Goal: Transaction & Acquisition: Purchase product/service

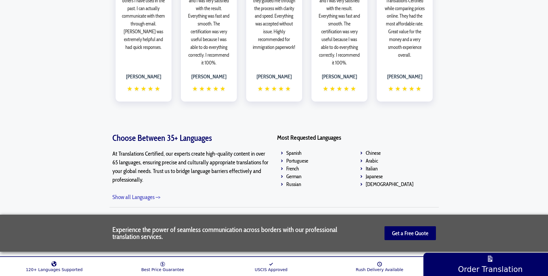
scroll to position [800, 0]
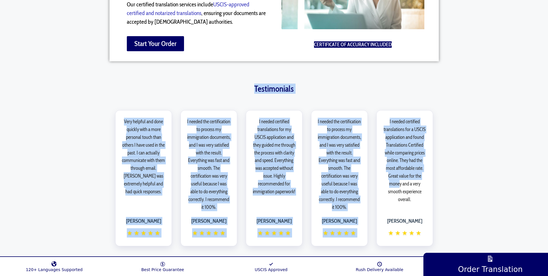
drag, startPoint x: 523, startPoint y: 118, endPoint x: 515, endPoint y: 65, distance: 52.9
drag, startPoint x: 515, startPoint y: 65, endPoint x: 487, endPoint y: 75, distance: 29.5
click at [488, 79] on div "Testimonials Translations Certified - Testimonials Very helpful and done quickl…" at bounding box center [274, 177] width 548 height 196
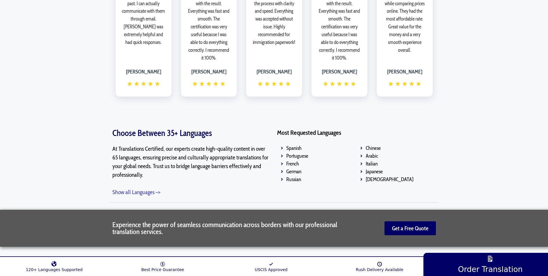
scroll to position [941, 0]
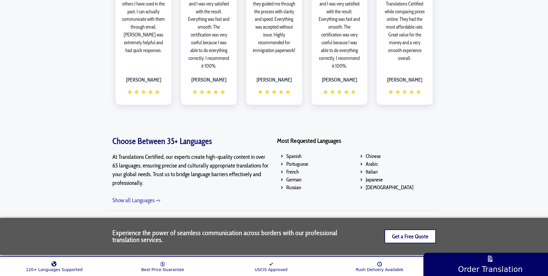
click at [396, 230] on link "Get a Free Quote" at bounding box center [409, 236] width 51 height 14
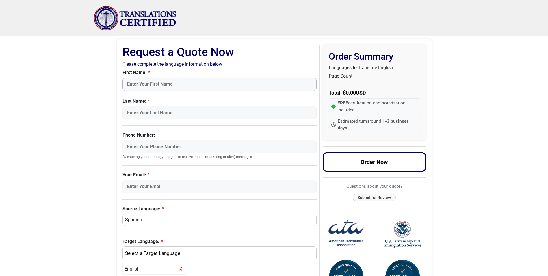
click at [154, 81] on input "First Name:" at bounding box center [219, 83] width 194 height 13
type input "Cheryl Boldori"
type input "lisadukes906@gmail.com"
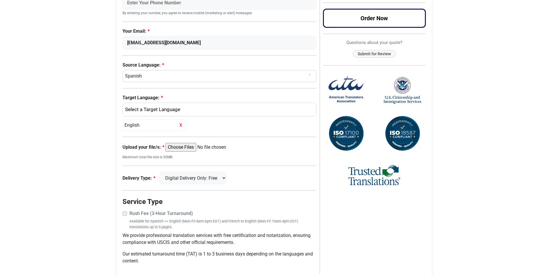
scroll to position [146, 0]
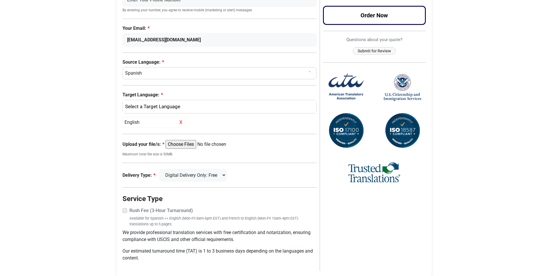
click at [157, 72] on select "Select a Language Afrikaans Albanian Amharic Arabic Armenian Belarusian Bulgari…" at bounding box center [219, 73] width 194 height 12
select select "Portuguese (Brazil)"
click at [122, 67] on select "Select a Language Afrikaans Albanian Amharic Arabic Armenian Belarusian Bulgari…" at bounding box center [219, 73] width 194 height 12
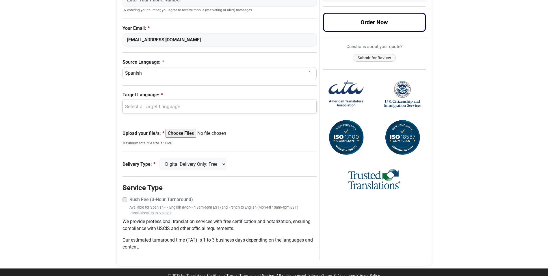
click at [151, 104] on div "Select a Target Language" at bounding box center [218, 107] width 185 height 8
click at [132, 135] on span "English" at bounding box center [137, 134] width 15 height 7
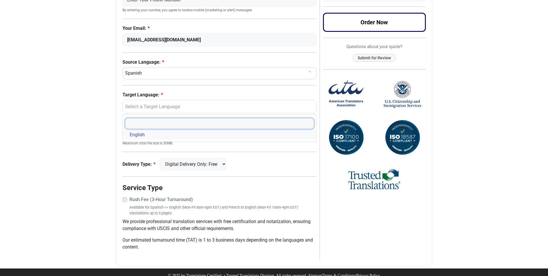
select select "English"
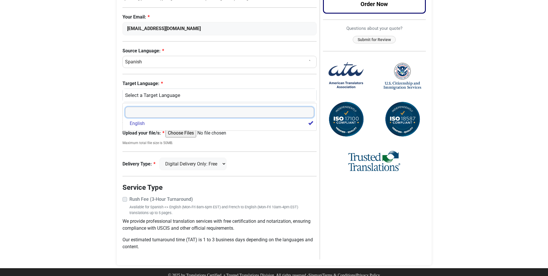
scroll to position [165, 0]
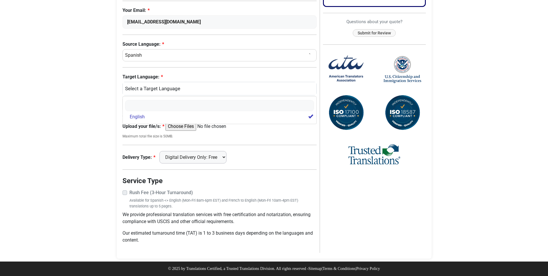
click at [226, 158] on select "Digital Delivery Only: Free FedEx 2 Day: $15" at bounding box center [192, 157] width 67 height 12
select select "fedex-2day"
click at [162, 151] on select "Digital Delivery Only: Free FedEx 2 Day: $15" at bounding box center [192, 157] width 67 height 12
click at [181, 127] on input "Upload your file/s:" at bounding box center [210, 126] width 88 height 9
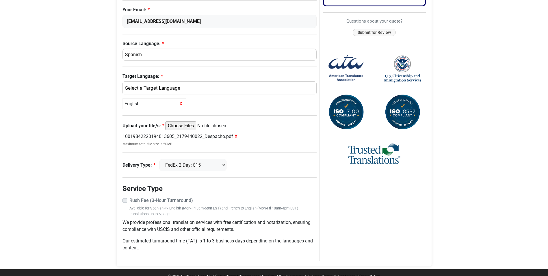
click at [180, 128] on input "Upload your file/s:" at bounding box center [210, 125] width 88 height 9
click at [184, 127] on input "Upload your file/s:" at bounding box center [210, 125] width 88 height 9
type input "C:\fakepath\Certidão Unificada.pdf"
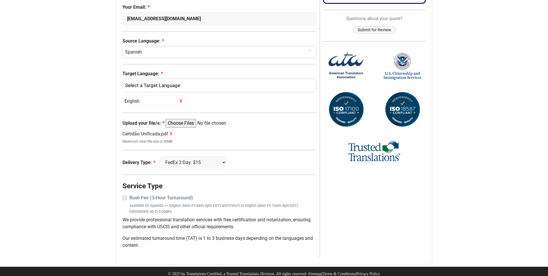
scroll to position [173, 0]
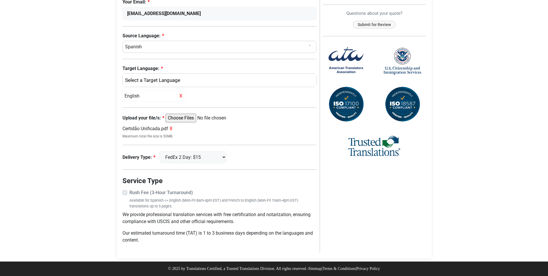
click at [129, 191] on label "Rush Fee (3-Hour Turnaround)" at bounding box center [222, 192] width 187 height 7
click at [129, 192] on label "Rush Fee (3-Hour Turnaround)" at bounding box center [222, 192] width 187 height 7
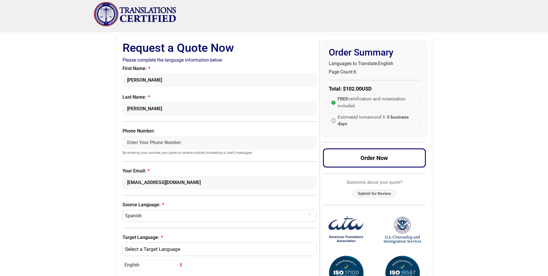
scroll to position [0, 0]
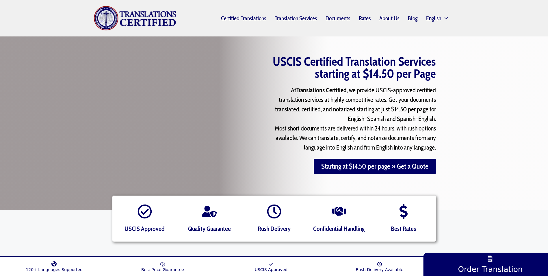
click at [368, 16] on link "Rates" at bounding box center [364, 18] width 21 height 13
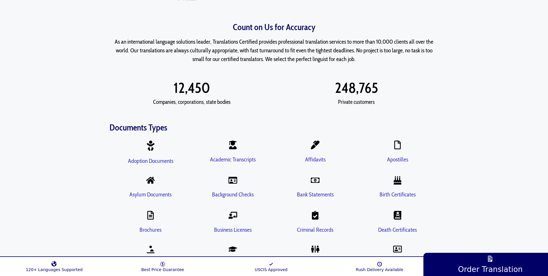
scroll to position [685, 0]
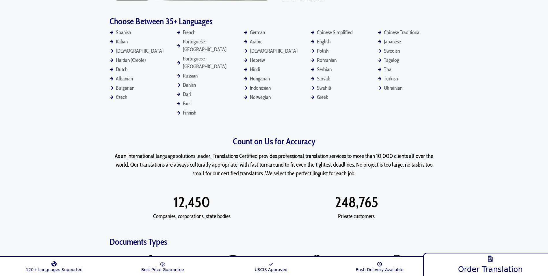
click at [483, 263] on link "Order Translation" at bounding box center [490, 263] width 135 height 25
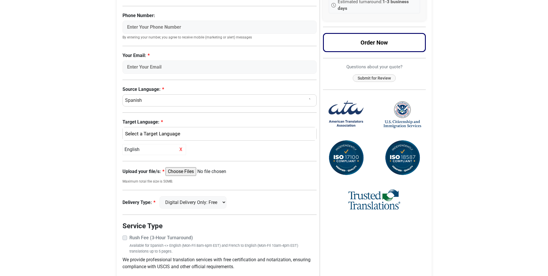
scroll to position [165, 0]
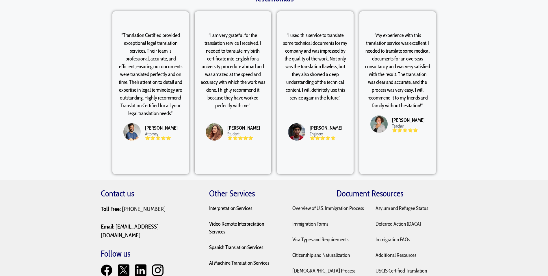
scroll to position [1345, 0]
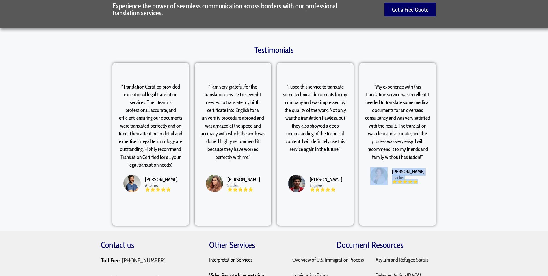
click at [531, 130] on div "Testimonials “Translation Certified provided exceptional legal translation serv…" at bounding box center [274, 129] width 548 height 203
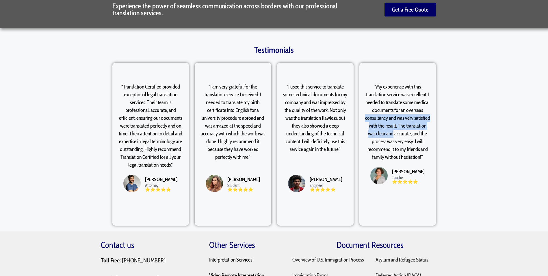
drag, startPoint x: 531, startPoint y: 130, endPoint x: 533, endPoint y: 90, distance: 40.2
click at [533, 90] on div "Testimonials “Translation Certified provided exceptional legal translation serv…" at bounding box center [274, 129] width 548 height 203
click at [510, 136] on div "Testimonials “Translation Certified provided exceptional legal translation serv…" at bounding box center [274, 129] width 548 height 203
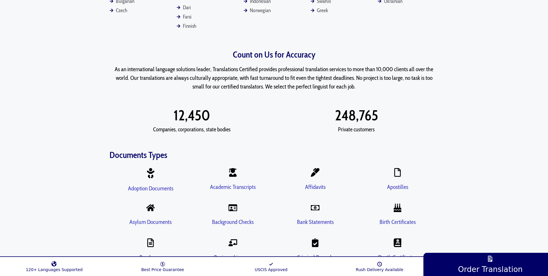
scroll to position [667, 0]
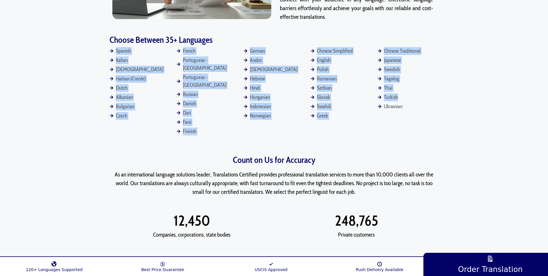
drag, startPoint x: 538, startPoint y: 81, endPoint x: 538, endPoint y: 26, distance: 55.2
click at [538, 26] on div "Affordable Translation Rates: A Smart Choice Worried about the cost of translat…" at bounding box center [274, 139] width 548 height 1539
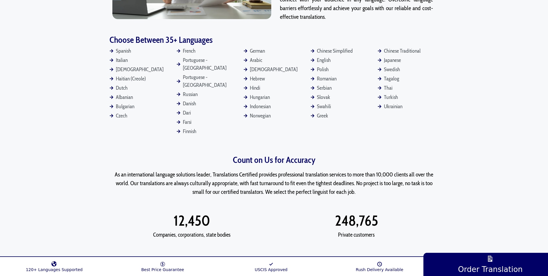
click at [503, 103] on div "Spanish Italian Korean Haitian (Creole) Dutch Albanian Bulgarian Czech French" at bounding box center [274, 89] width 548 height 91
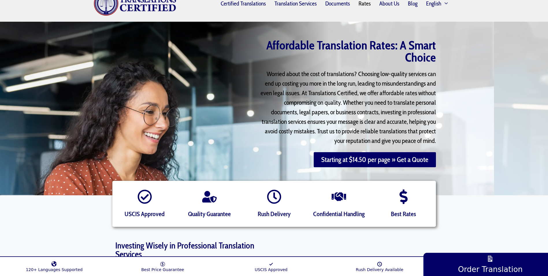
scroll to position [0, 0]
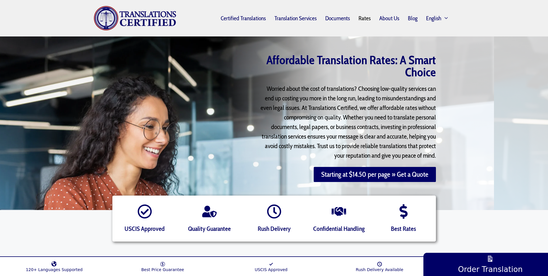
drag, startPoint x: 547, startPoint y: 31, endPoint x: 553, endPoint y: -2, distance: 33.0
click at [383, 22] on link "About Us" at bounding box center [389, 18] width 29 height 13
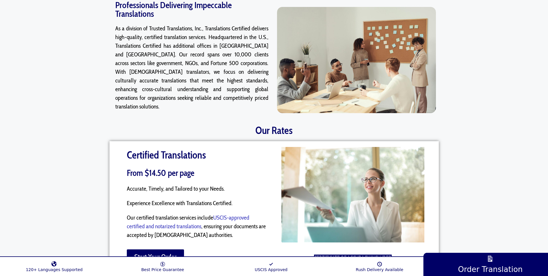
scroll to position [267, 0]
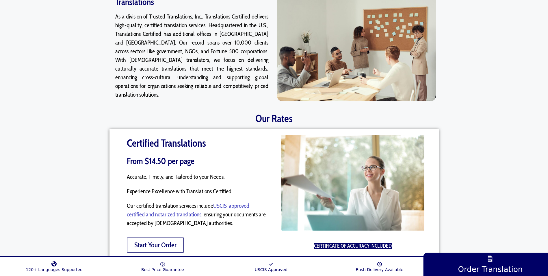
click at [151, 241] on span "Start Your Order" at bounding box center [155, 244] width 42 height 7
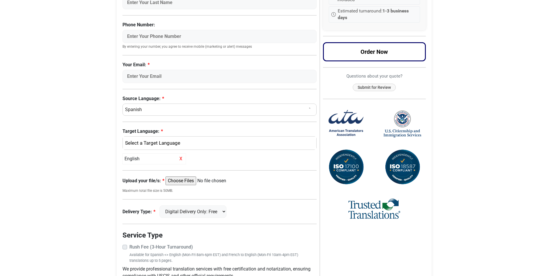
scroll to position [109, 0]
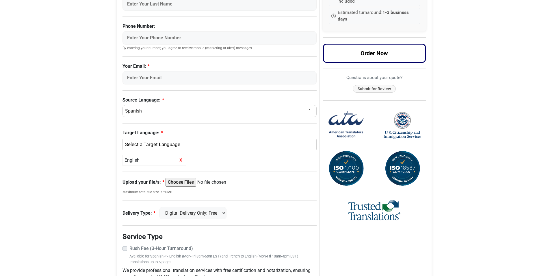
click at [144, 114] on select "Select a Language Afrikaans Albanian Amharic Arabic Armenian Belarusian Bulgari…" at bounding box center [219, 111] width 194 height 12
select select "Portuguese (Brazil)"
click at [122, 105] on select "Select a Language Afrikaans Albanian Amharic Arabic Armenian Belarusian Bulgari…" at bounding box center [219, 111] width 194 height 12
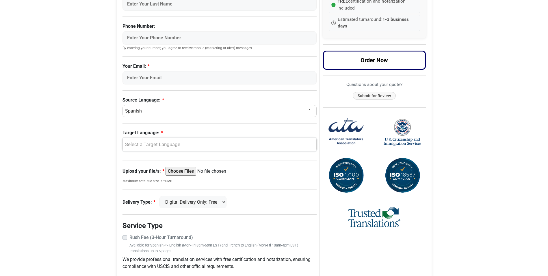
click at [158, 144] on div "Select a Target Language" at bounding box center [218, 145] width 185 height 8
click at [141, 168] on link "English" at bounding box center [220, 172] width 194 height 9
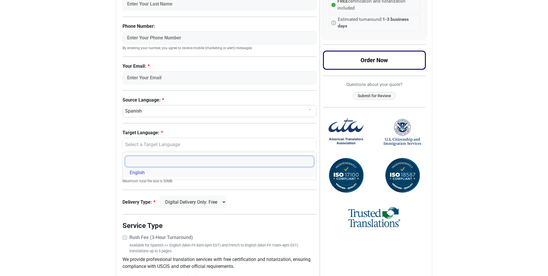
select select "English"
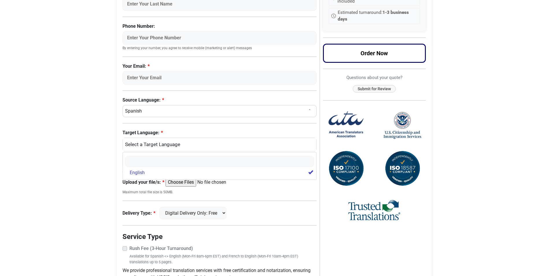
click at [185, 182] on input "Upload your file/s:" at bounding box center [210, 182] width 88 height 9
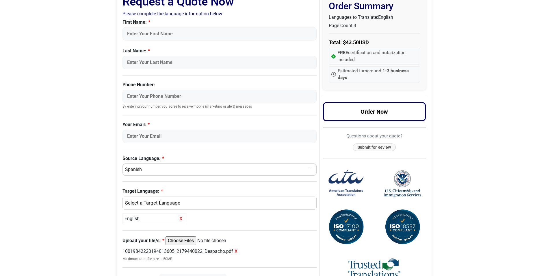
scroll to position [50, 0]
click at [544, 75] on body "Skip to content Menu Menu Certified Translations Translation Services Documents…" at bounding box center [274, 174] width 548 height 448
drag, startPoint x: 544, startPoint y: 75, endPoint x: 549, endPoint y: 111, distance: 36.4
click at [548, 111] on html "Skip to content Menu Menu Certified Translations Translation Services Documents…" at bounding box center [274, 174] width 548 height 448
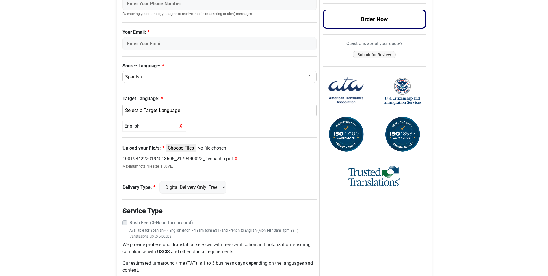
scroll to position [143, 0]
click at [188, 147] on input "Upload your file/s:" at bounding box center [210, 147] width 88 height 9
type input "C:\fakepath\certidão alesandro.pdf"
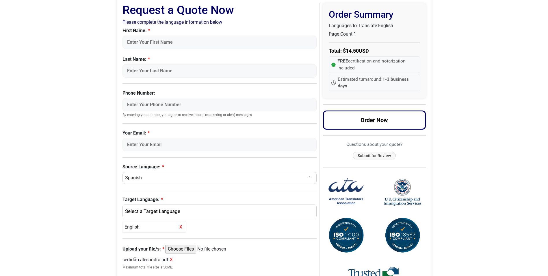
scroll to position [0, 0]
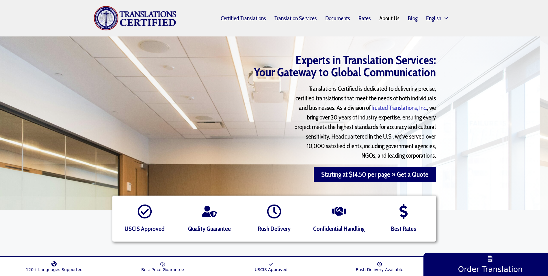
scroll to position [268, 0]
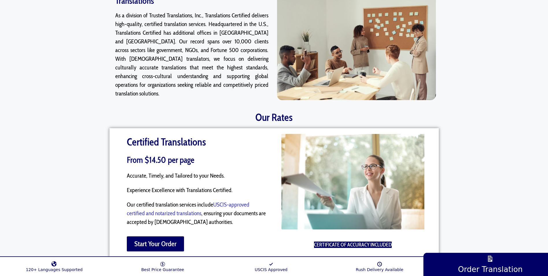
click at [425, 200] on div at bounding box center [357, 181] width 152 height 95
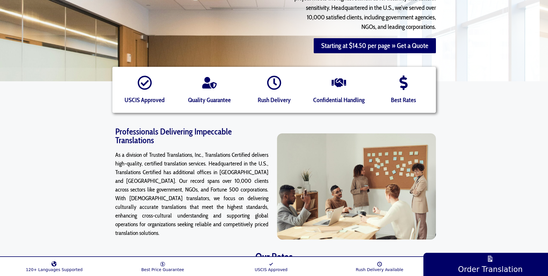
scroll to position [130, 0]
